Goal: Task Accomplishment & Management: Manage account settings

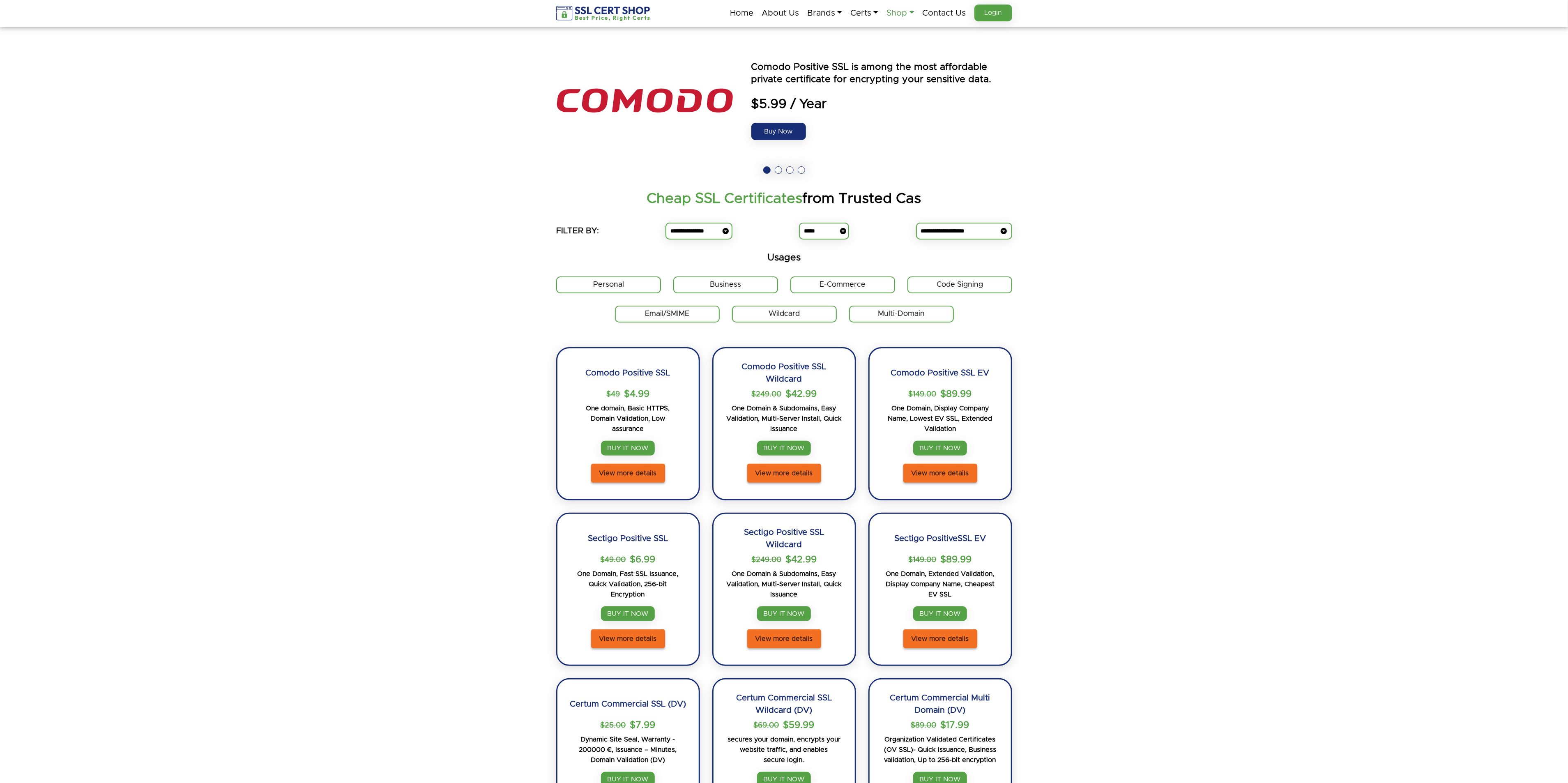
click at [903, 11] on link "Shop" at bounding box center [900, 13] width 27 height 17
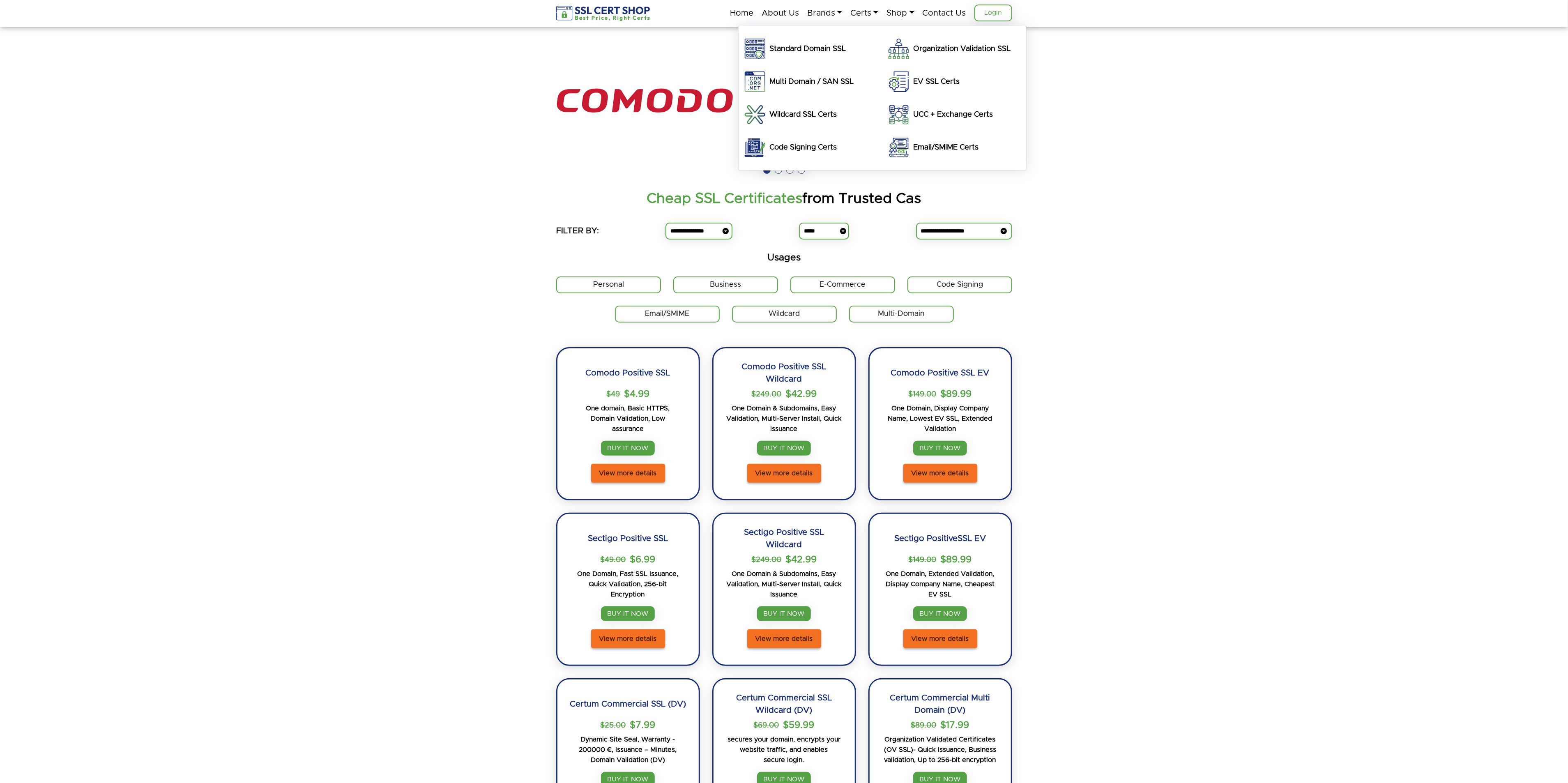
click at [990, 13] on link "Login" at bounding box center [993, 13] width 38 height 17
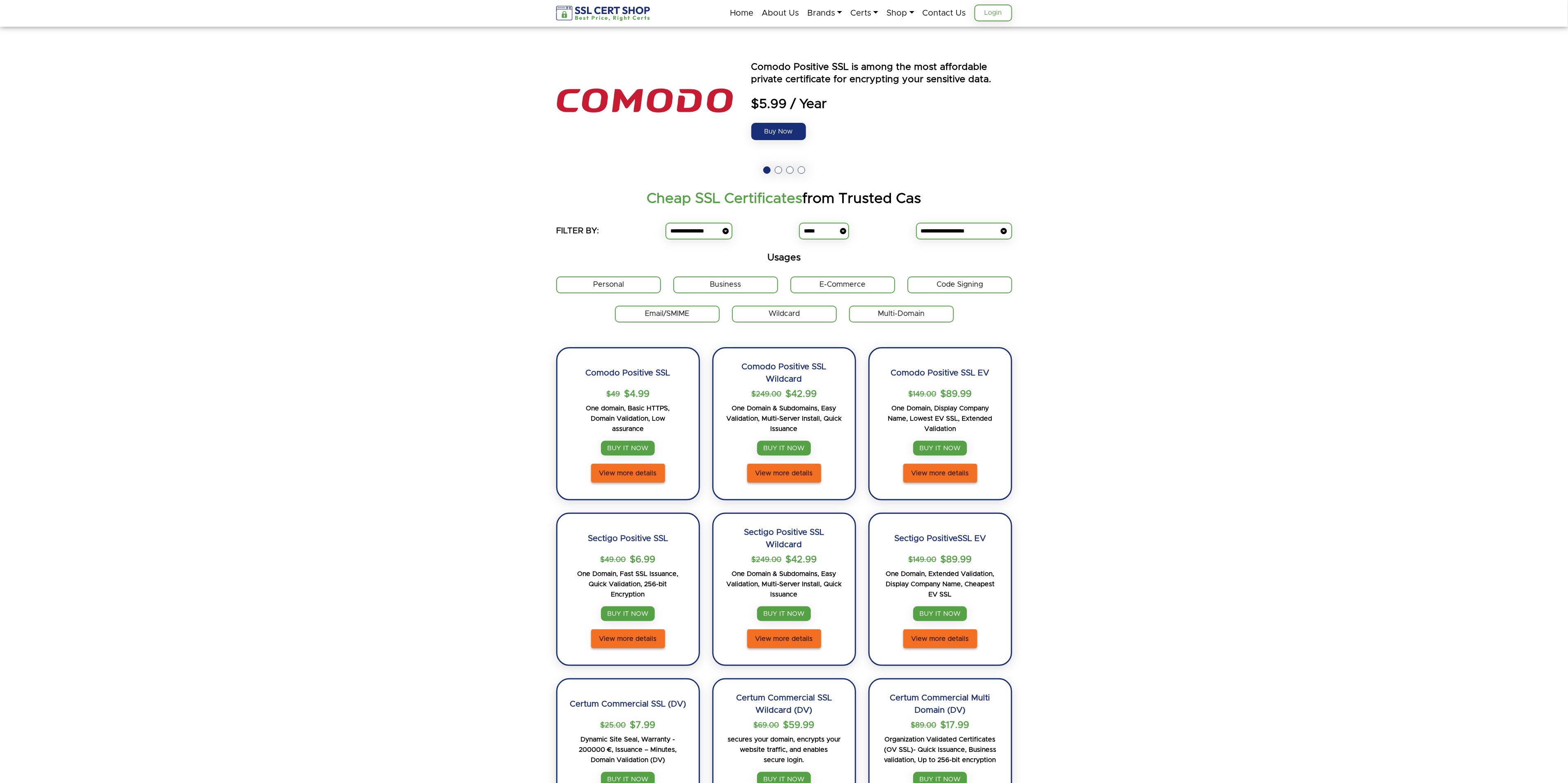
click at [987, 14] on link "Login" at bounding box center [993, 13] width 38 height 17
click at [991, 17] on link "Login" at bounding box center [993, 13] width 38 height 17
click at [987, 8] on link "Login" at bounding box center [993, 13] width 38 height 17
